Goal: Check status: Check status

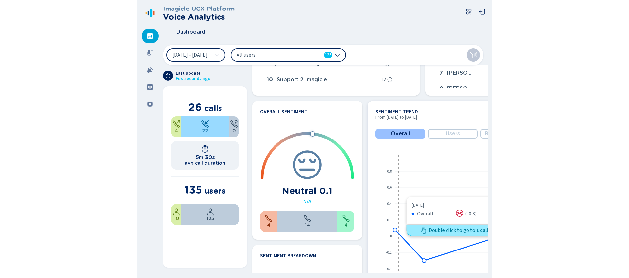
scroll to position [164, 0]
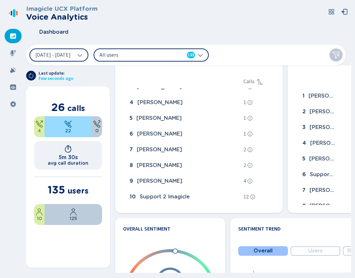
click at [313, 28] on div "Dashboard" at bounding box center [188, 32] width 325 height 16
click at [71, 54] on span "[DATE] - [DATE]" at bounding box center [52, 54] width 35 height 5
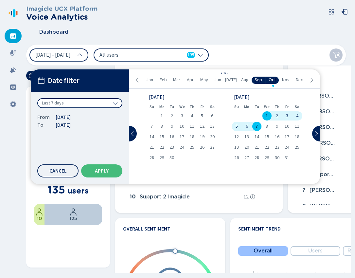
click at [74, 98] on div "Date filter Last 7 days From [DATE] To [DATE] Cancel Apply" at bounding box center [80, 126] width 98 height 115
click at [76, 101] on div "Last 7 days" at bounding box center [79, 103] width 85 height 10
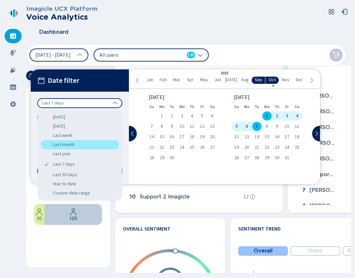
click at [76, 145] on div "Last month" at bounding box center [80, 144] width 79 height 9
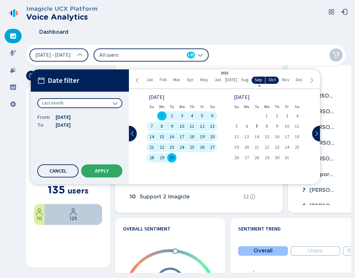
click at [112, 171] on button "Apply" at bounding box center [101, 170] width 41 height 13
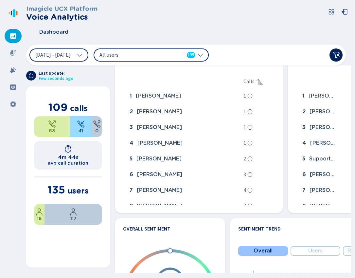
click at [46, 52] on span "[DATE] - [DATE]" at bounding box center [52, 54] width 35 height 5
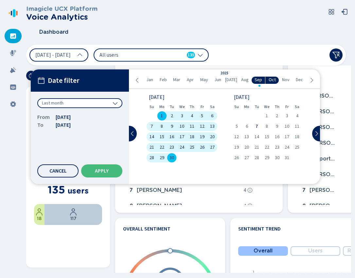
click at [68, 98] on div "Last month" at bounding box center [79, 103] width 85 height 10
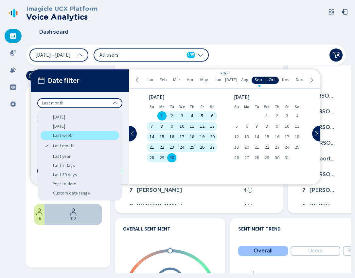
click at [64, 135] on div "Last week" at bounding box center [80, 135] width 79 height 9
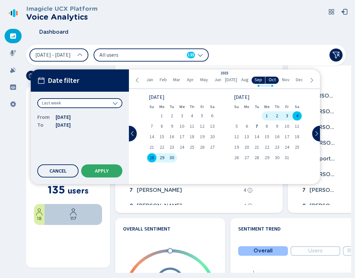
click at [106, 171] on span "Apply" at bounding box center [102, 170] width 14 height 5
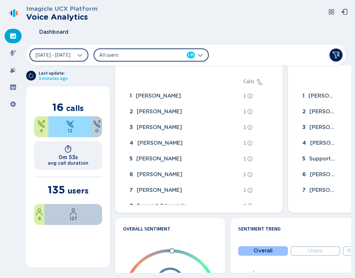
click at [31, 75] on icon at bounding box center [30, 75] width 5 height 5
click at [31, 77] on icon at bounding box center [30, 75] width 5 height 5
